Goal: Task Accomplishment & Management: Complete application form

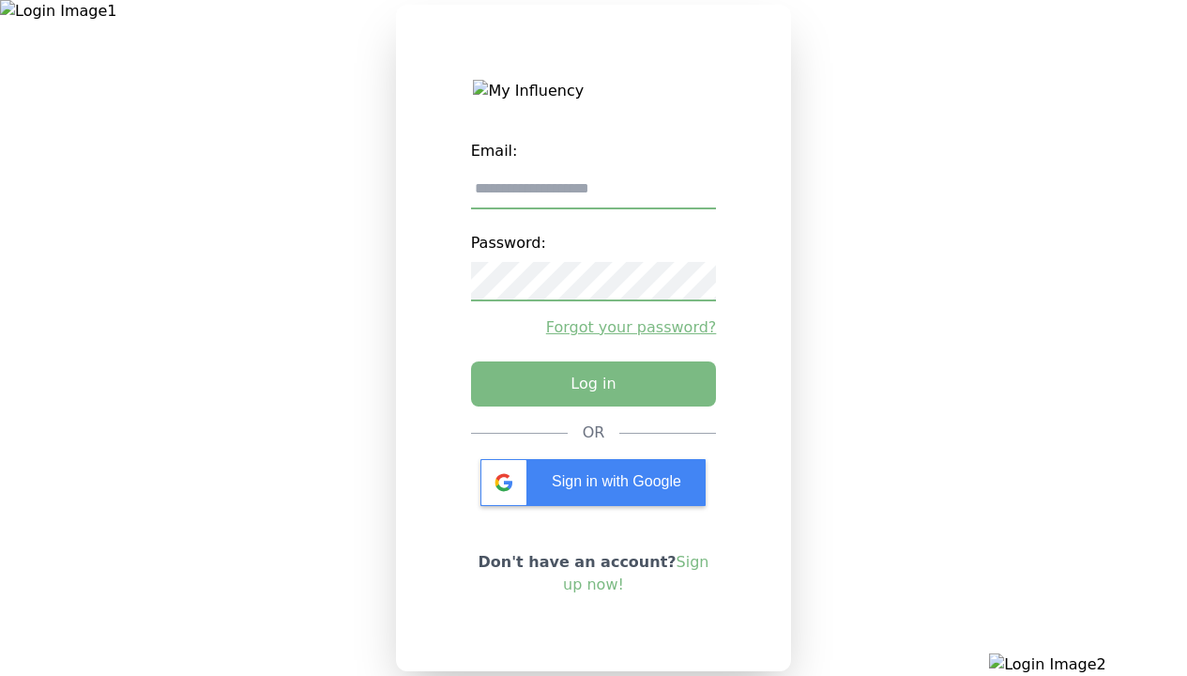
click at [593, 196] on input "email" at bounding box center [594, 189] width 246 height 39
type input "**********"
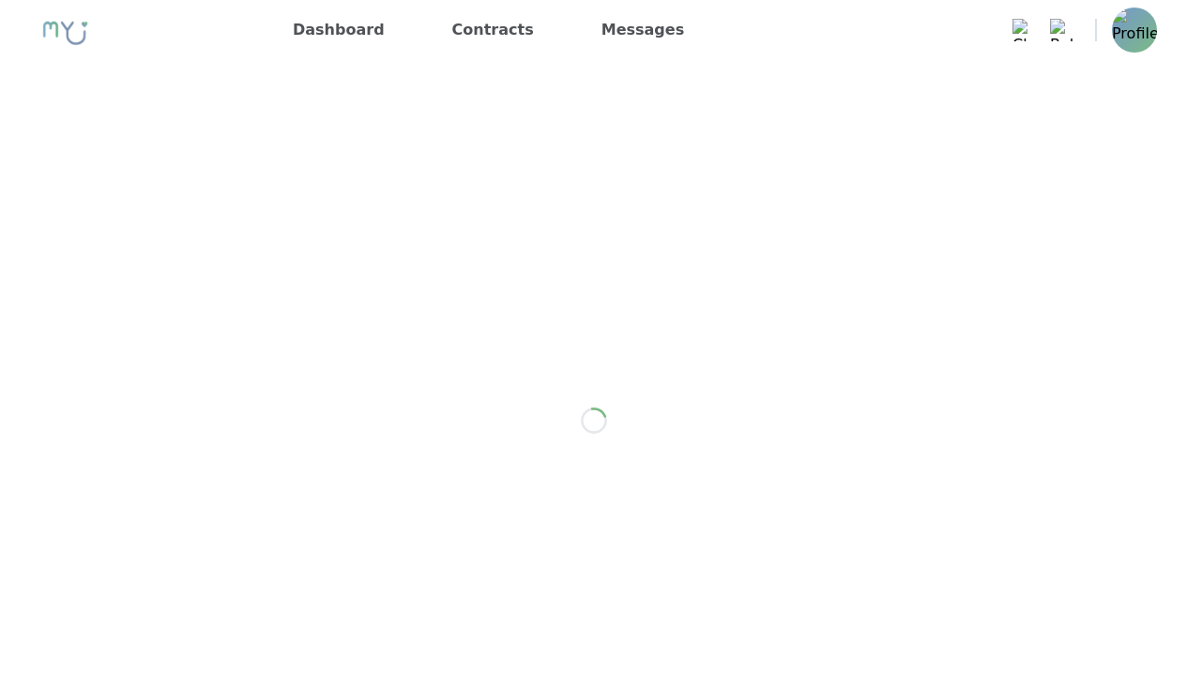
scroll to position [2659, 0]
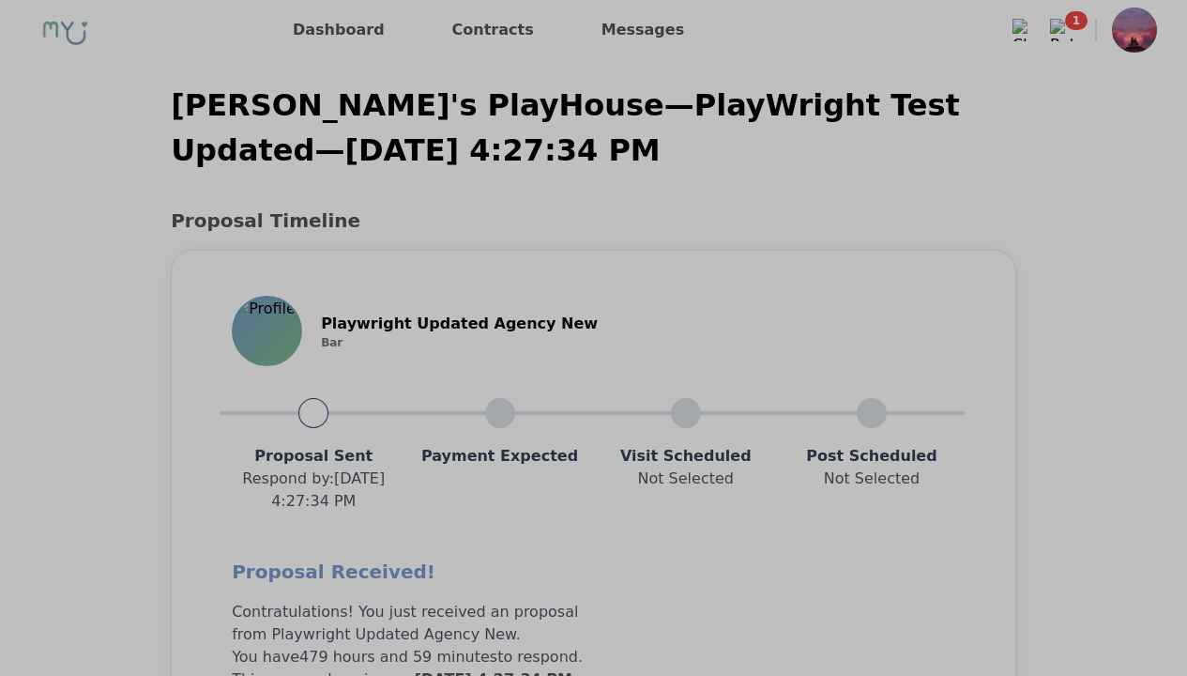
scroll to position [1503, 0]
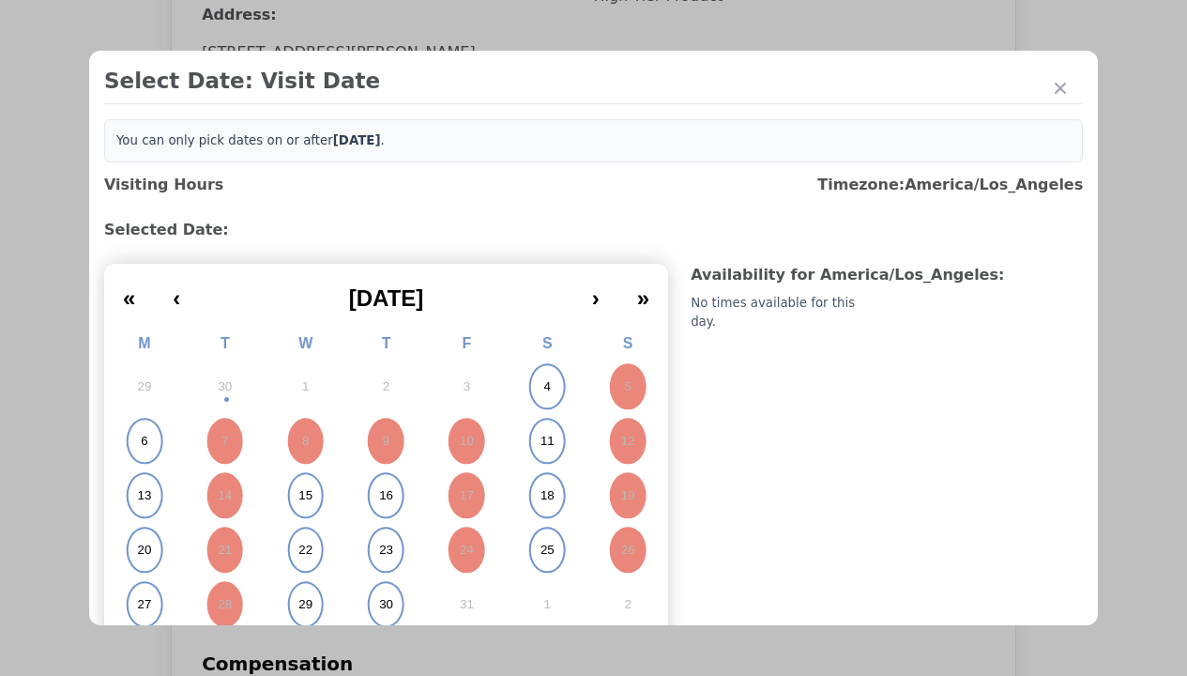
click at [303, 495] on abbr "15" at bounding box center [305, 495] width 14 height 17
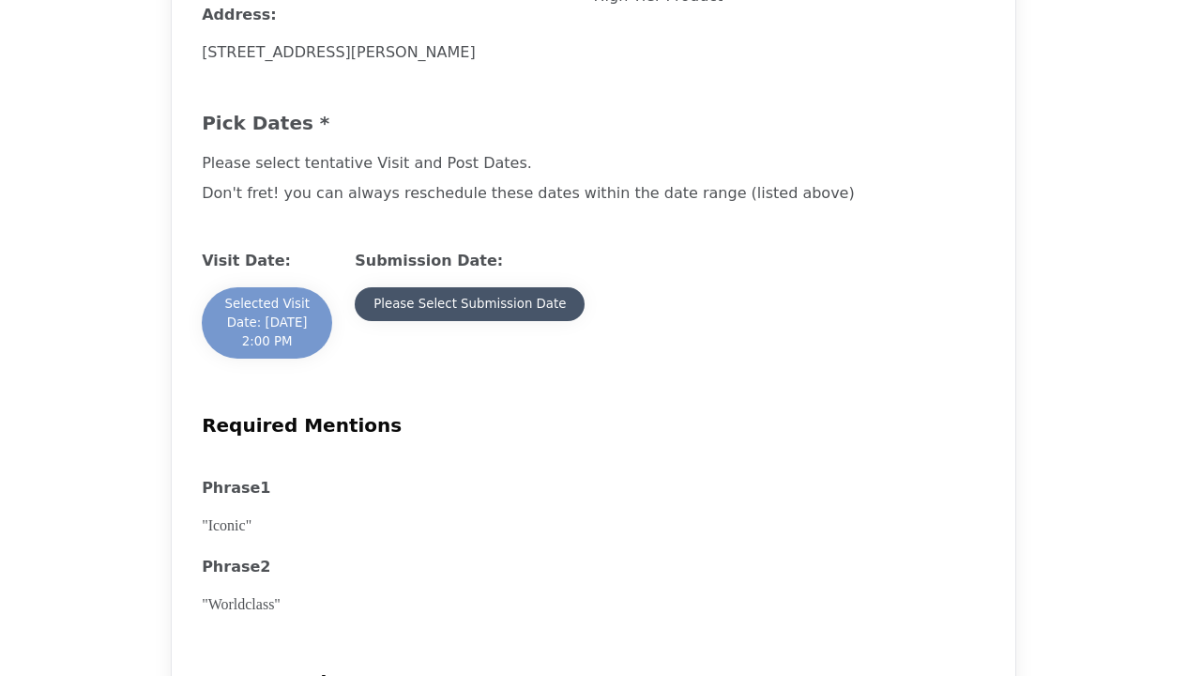
click at [468, 313] on div "Please Select Submission Date" at bounding box center [469, 304] width 192 height 19
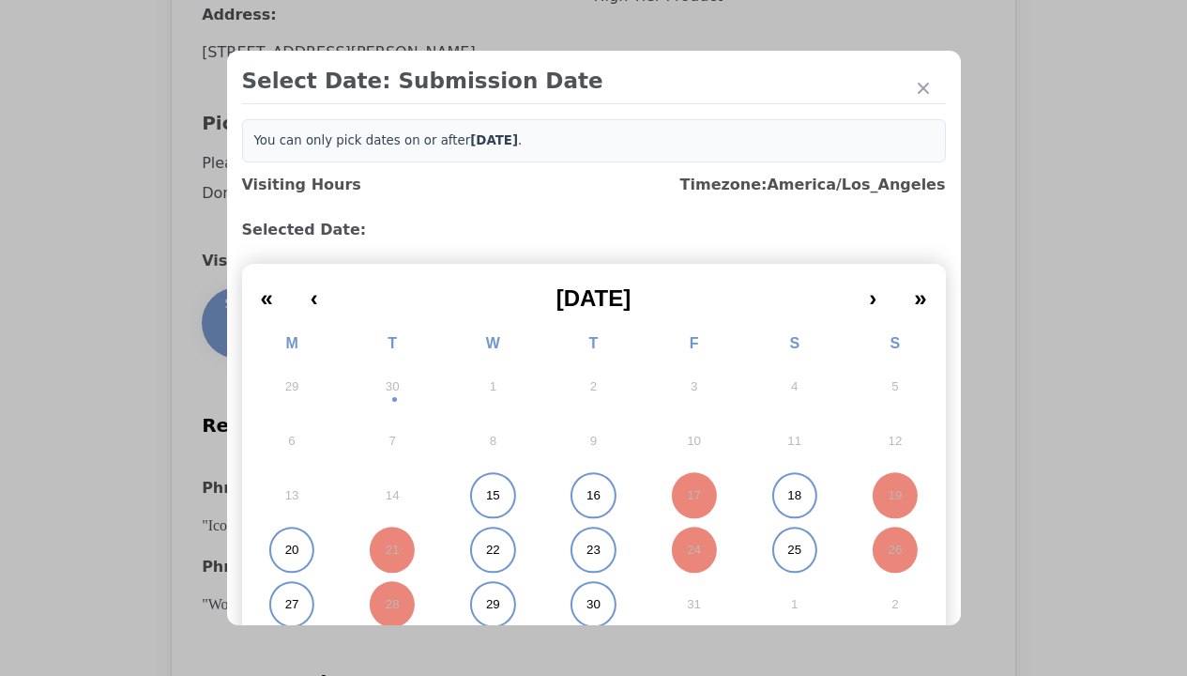
click at [486, 495] on abbr "15" at bounding box center [493, 495] width 14 height 17
